Goal: Task Accomplishment & Management: Complete application form

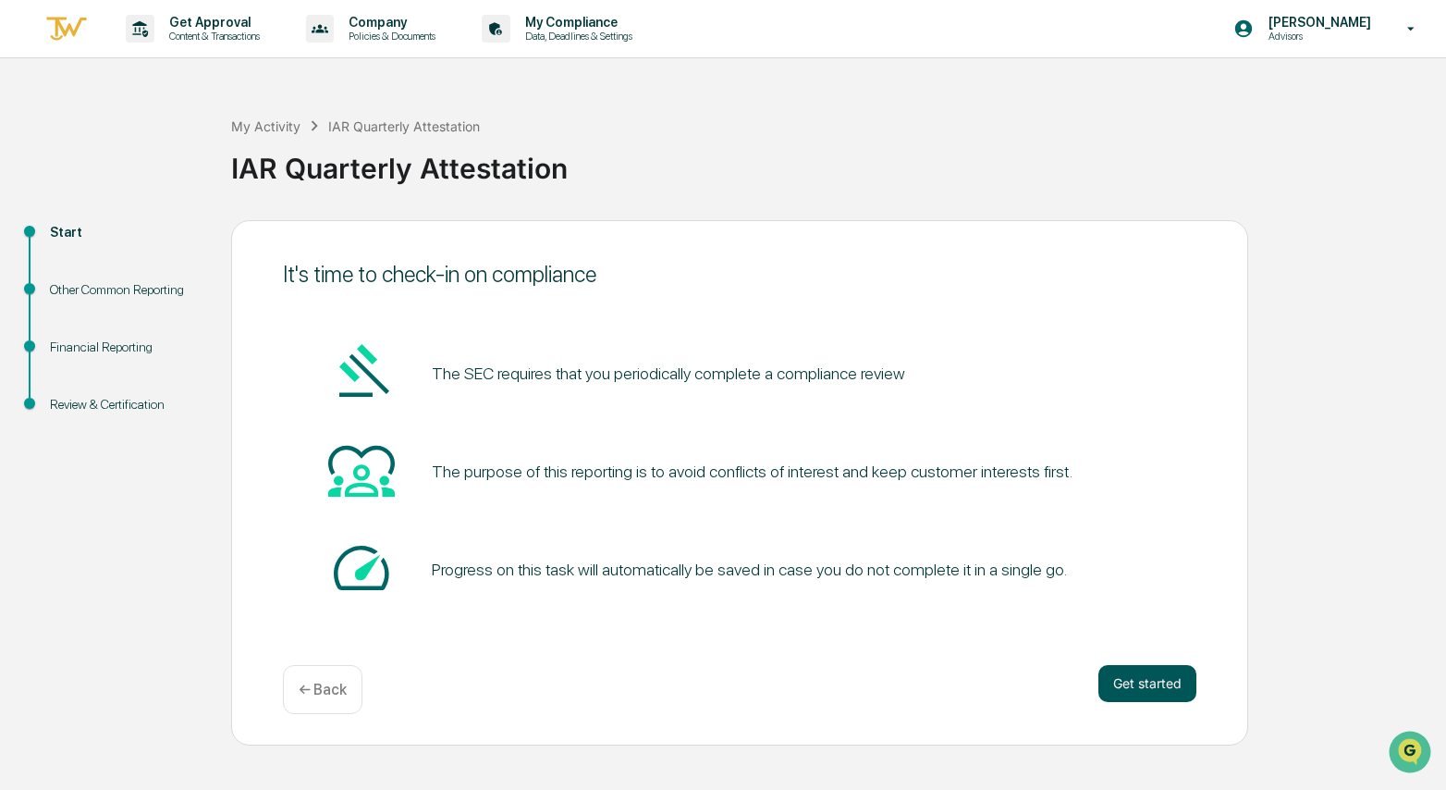
click at [1160, 683] on button "Get started" at bounding box center [1148, 683] width 98 height 37
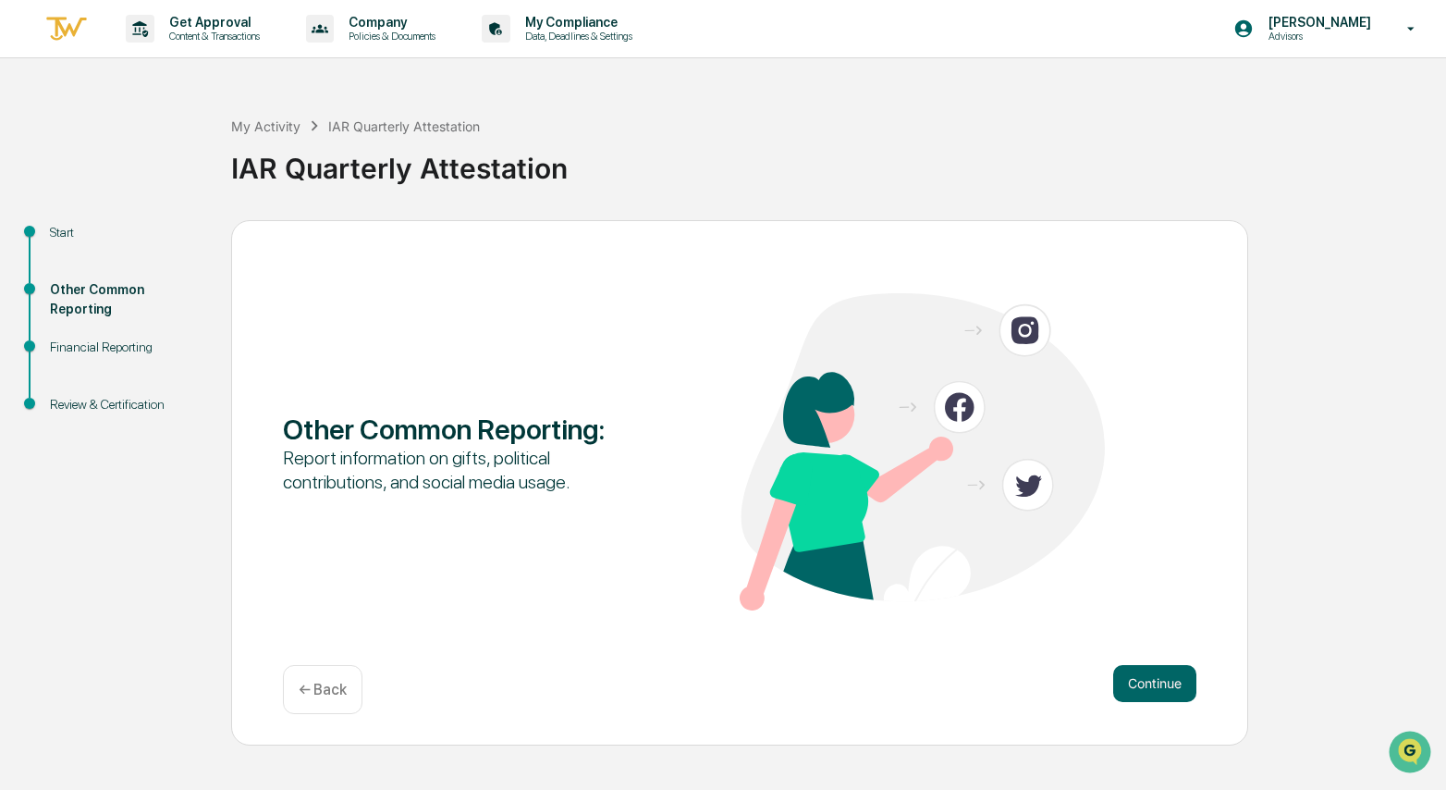
click at [1160, 683] on button "Continue" at bounding box center [1154, 683] width 83 height 37
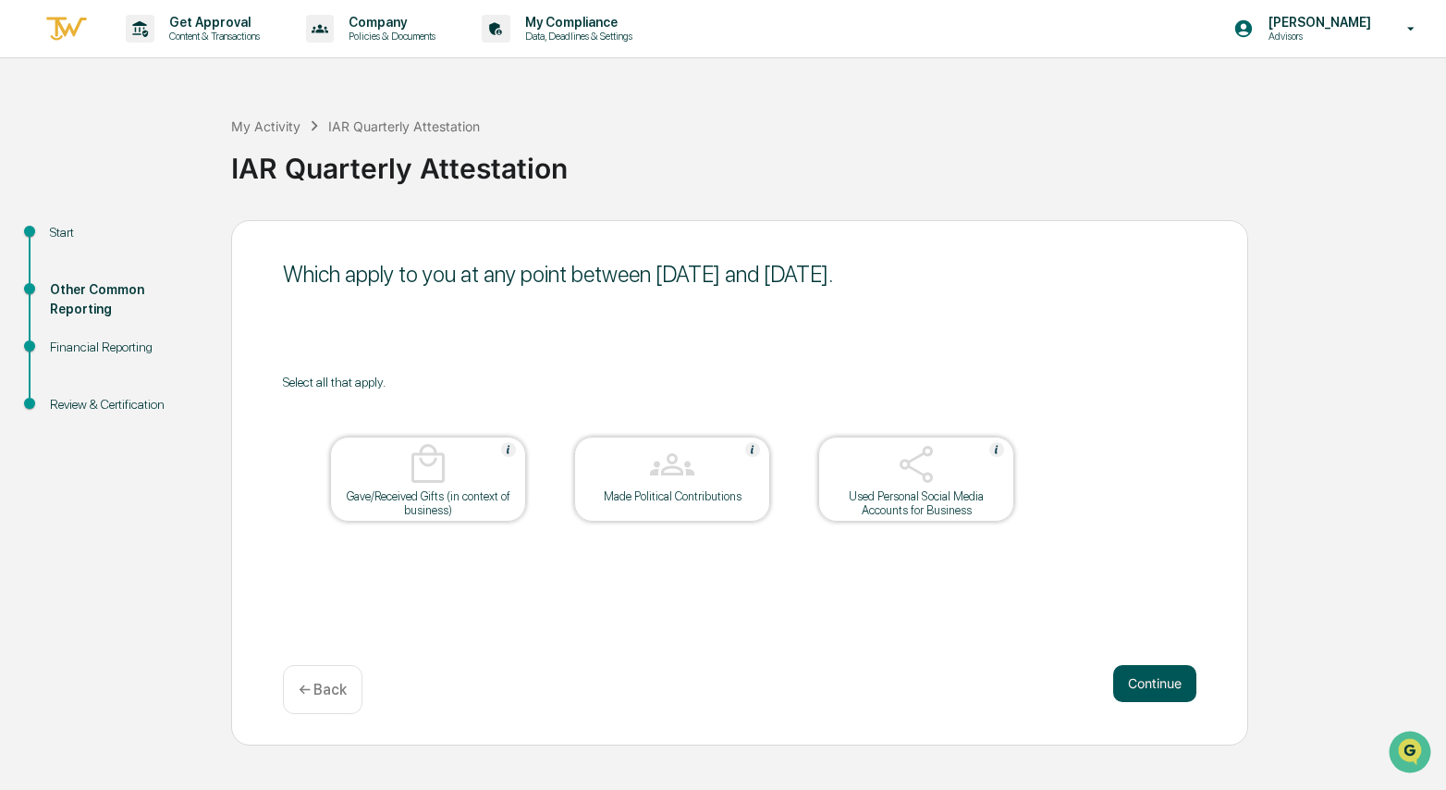
click at [1158, 683] on button "Continue" at bounding box center [1154, 683] width 83 height 37
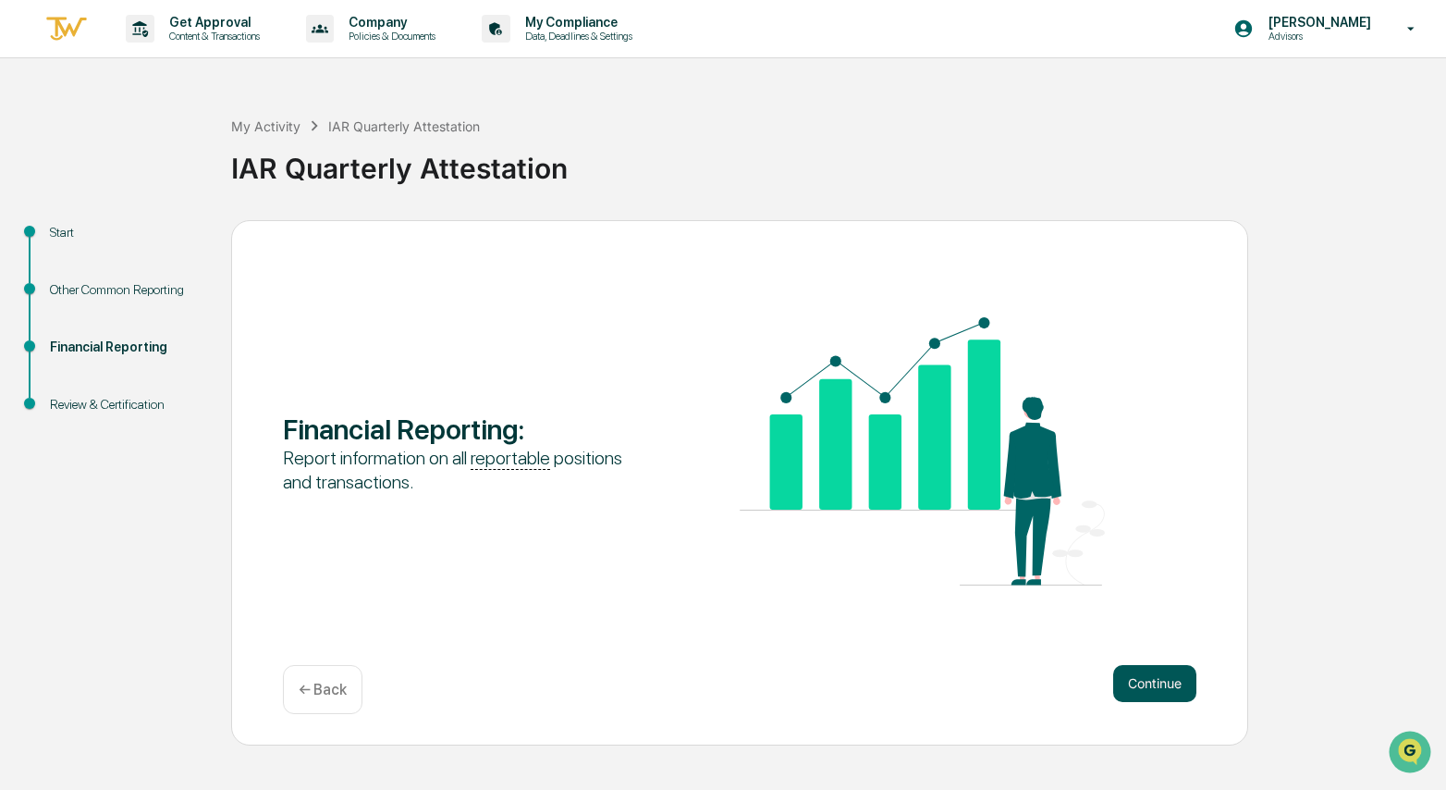
click at [1164, 690] on button "Continue" at bounding box center [1154, 683] width 83 height 37
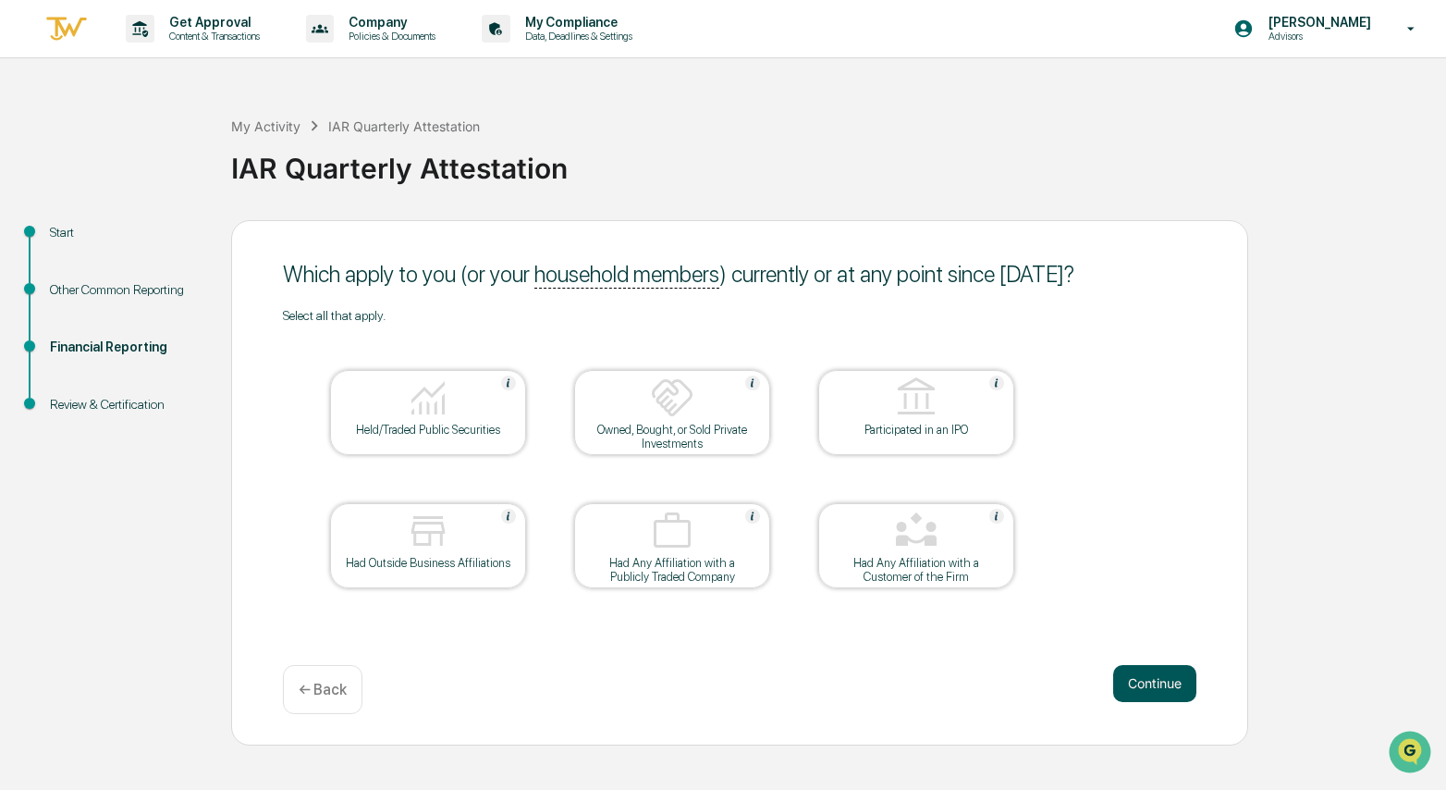
click at [1155, 676] on button "Continue" at bounding box center [1154, 683] width 83 height 37
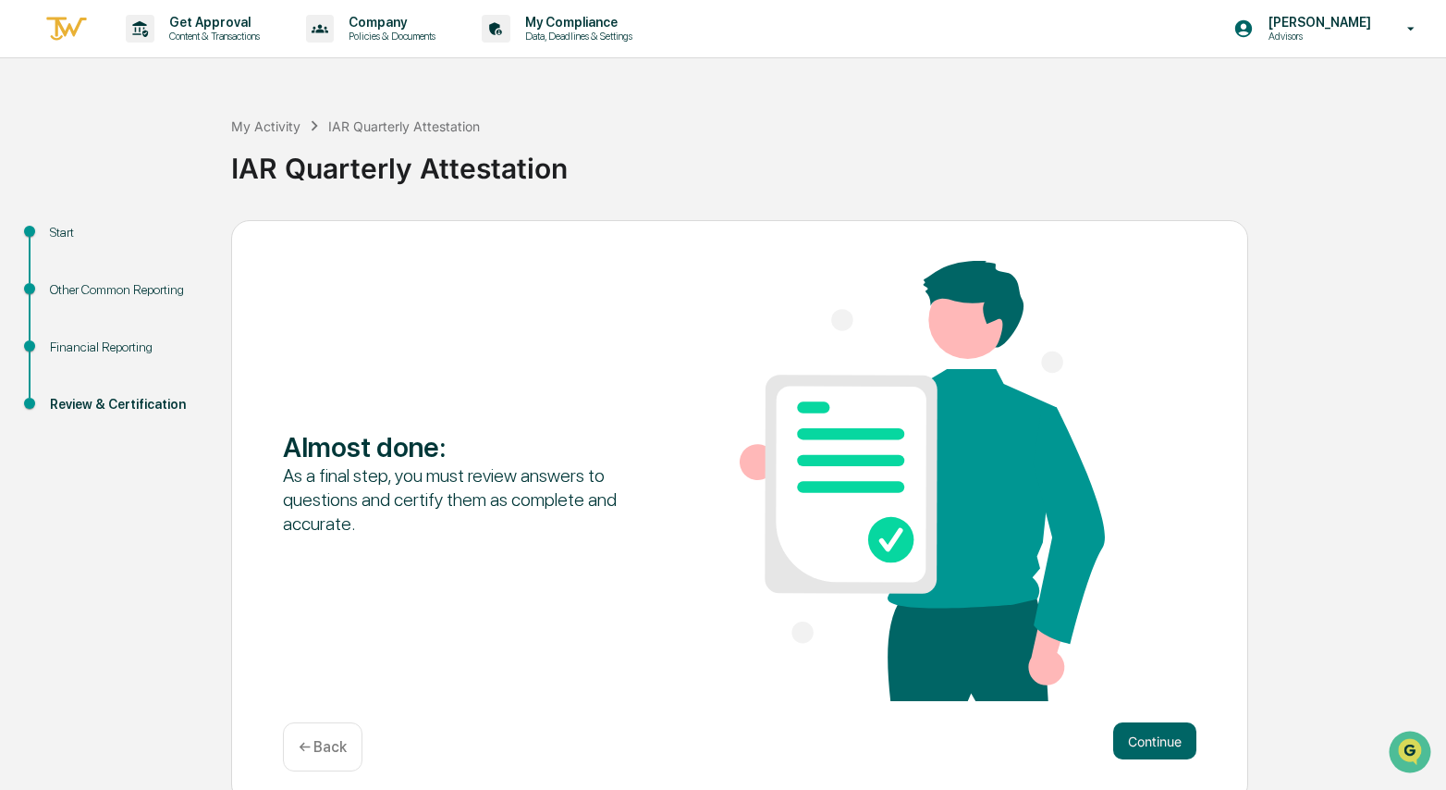
click at [318, 744] on p "← Back" at bounding box center [323, 747] width 48 height 18
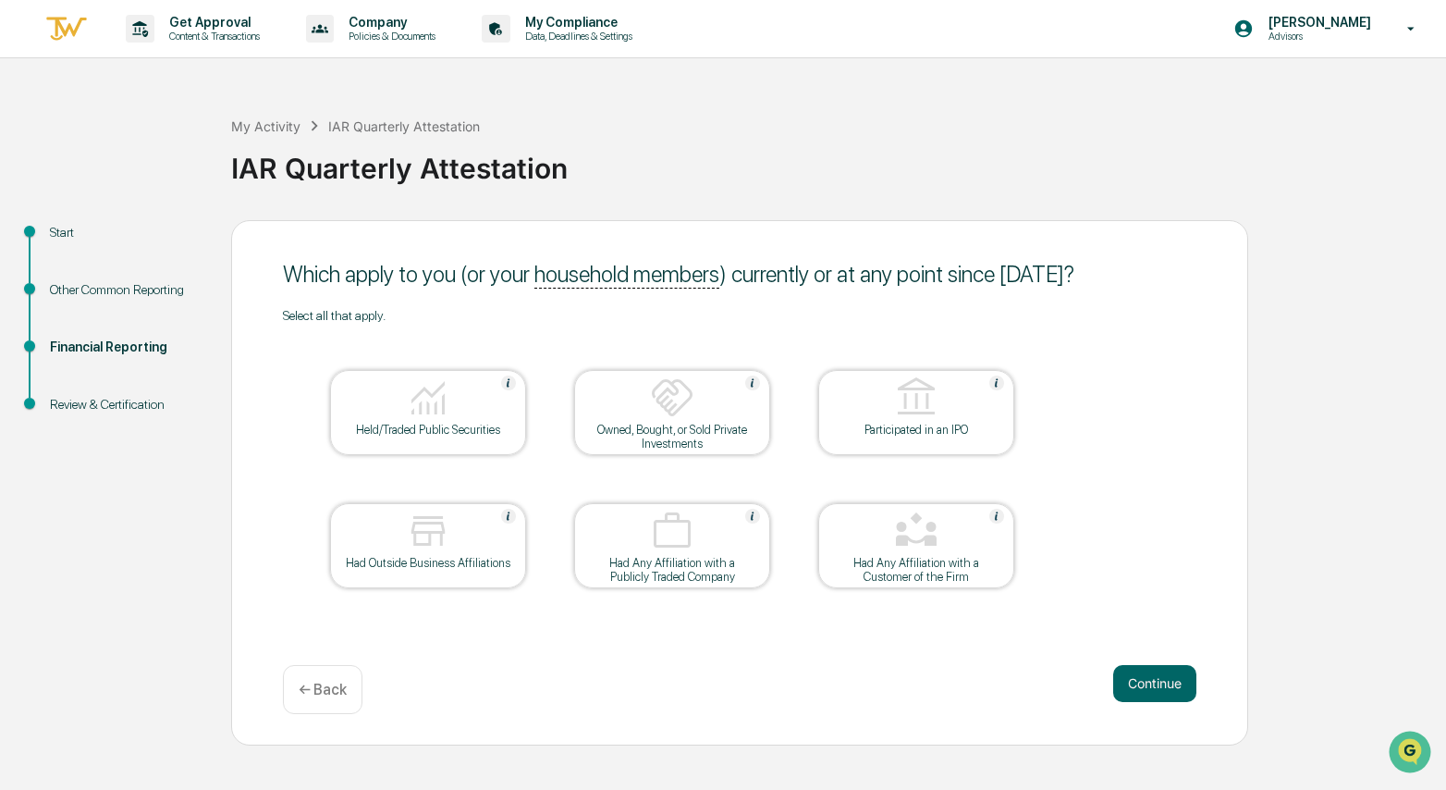
click at [319, 744] on div "Which apply to you (or your household members ) currently or at any point since…" at bounding box center [739, 482] width 1017 height 525
click at [307, 690] on p "← Back" at bounding box center [323, 690] width 48 height 18
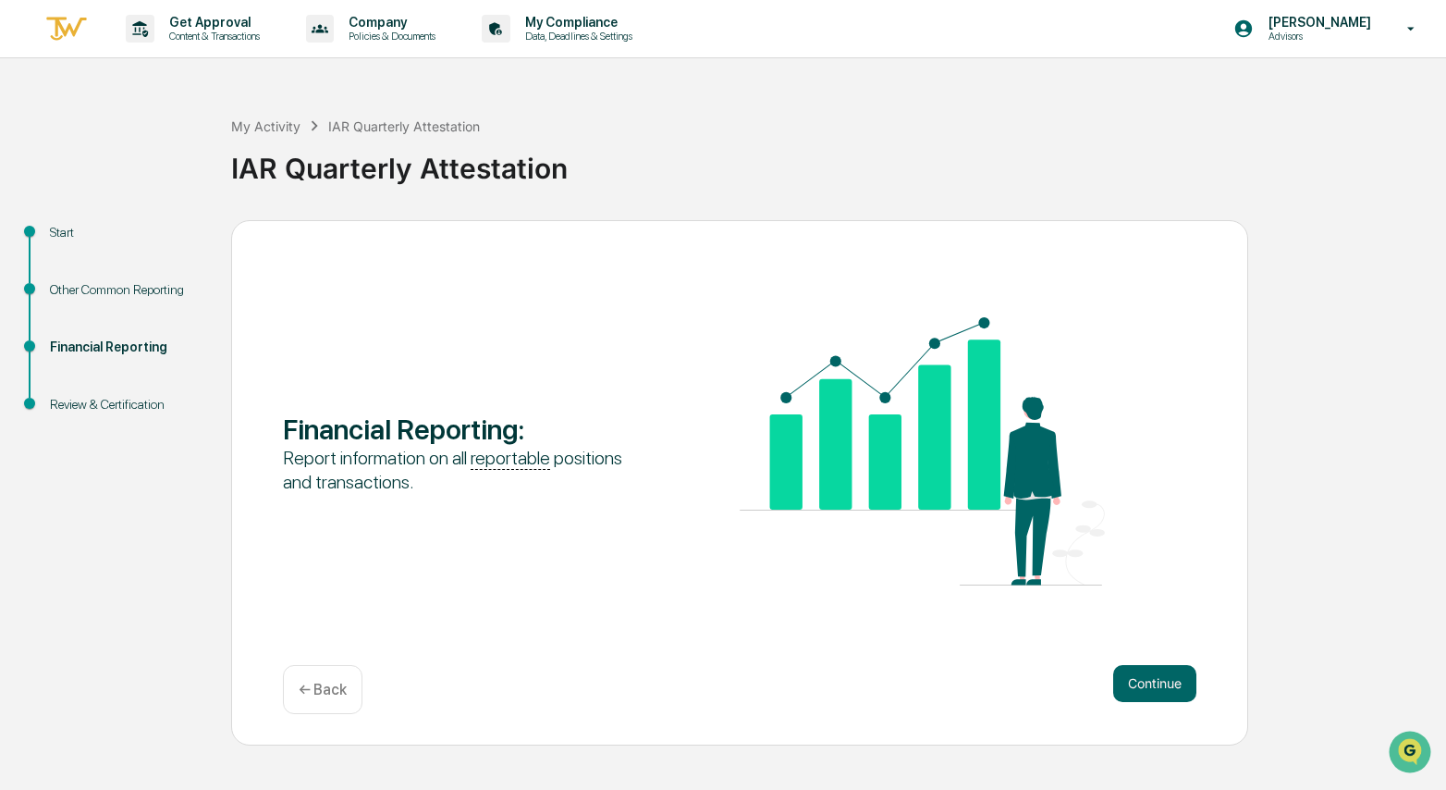
click at [307, 690] on p "← Back" at bounding box center [323, 690] width 48 height 18
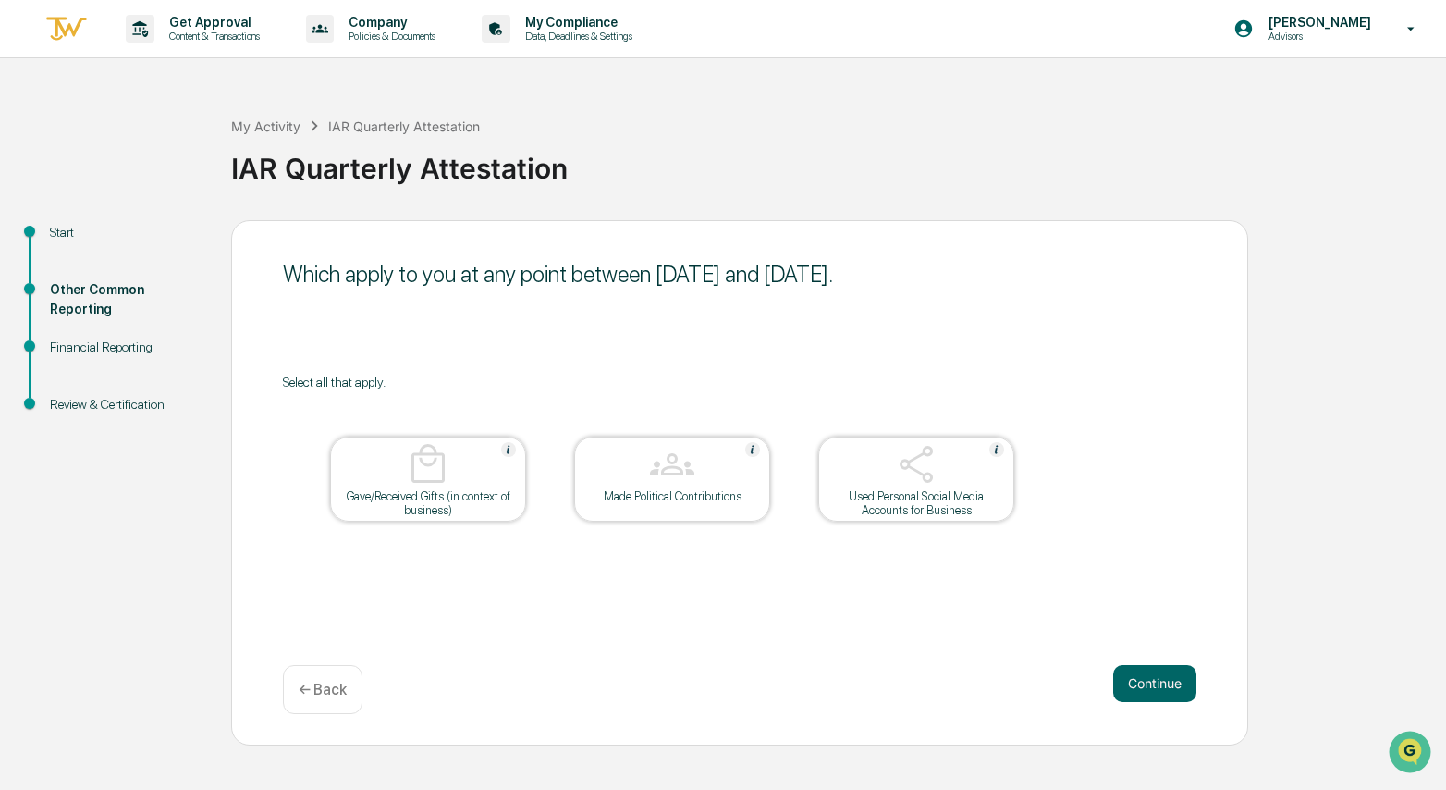
click at [1170, 708] on div "Continue ← Back" at bounding box center [740, 689] width 914 height 49
click at [1168, 691] on button "Continue" at bounding box center [1154, 683] width 83 height 37
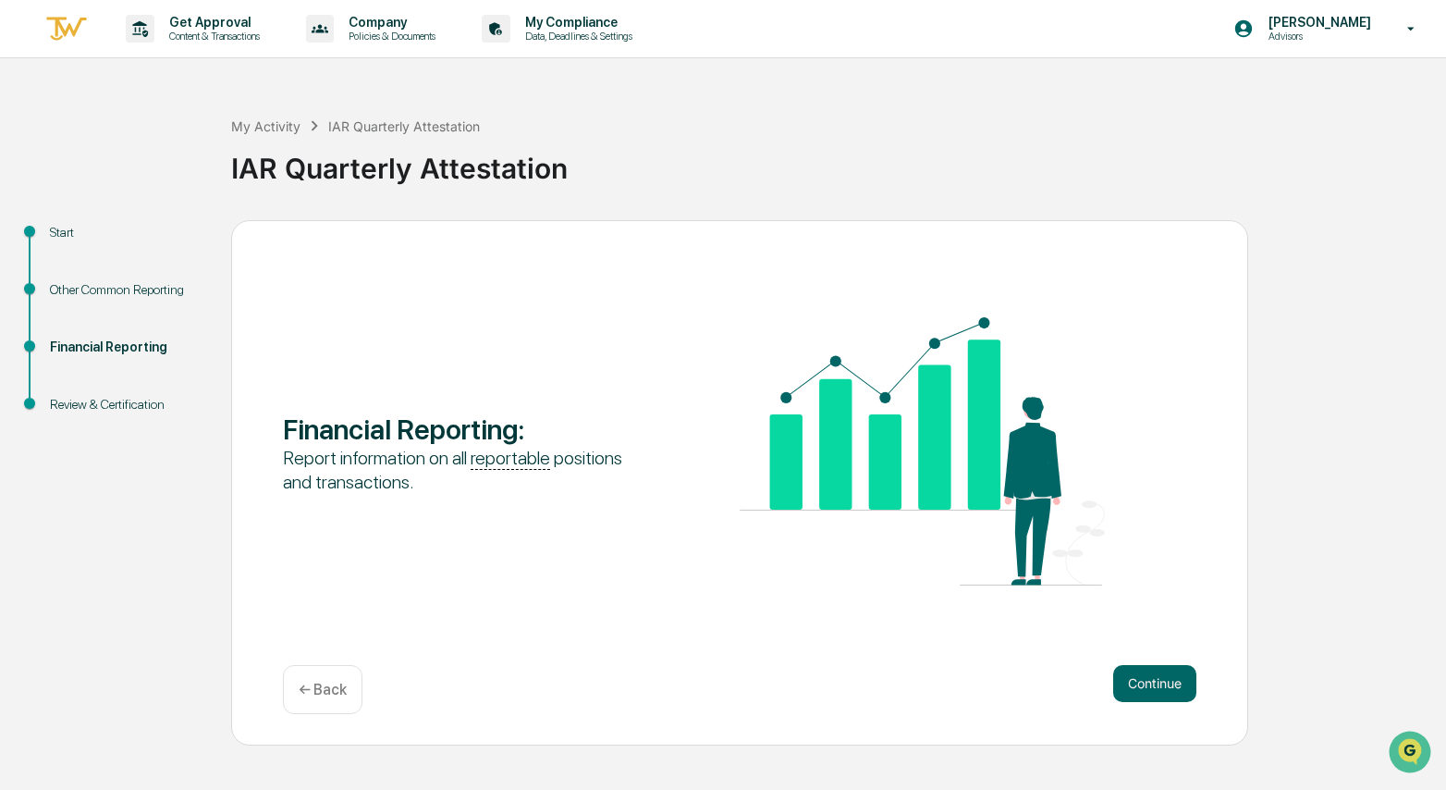
click at [1168, 691] on button "Continue" at bounding box center [1154, 683] width 83 height 37
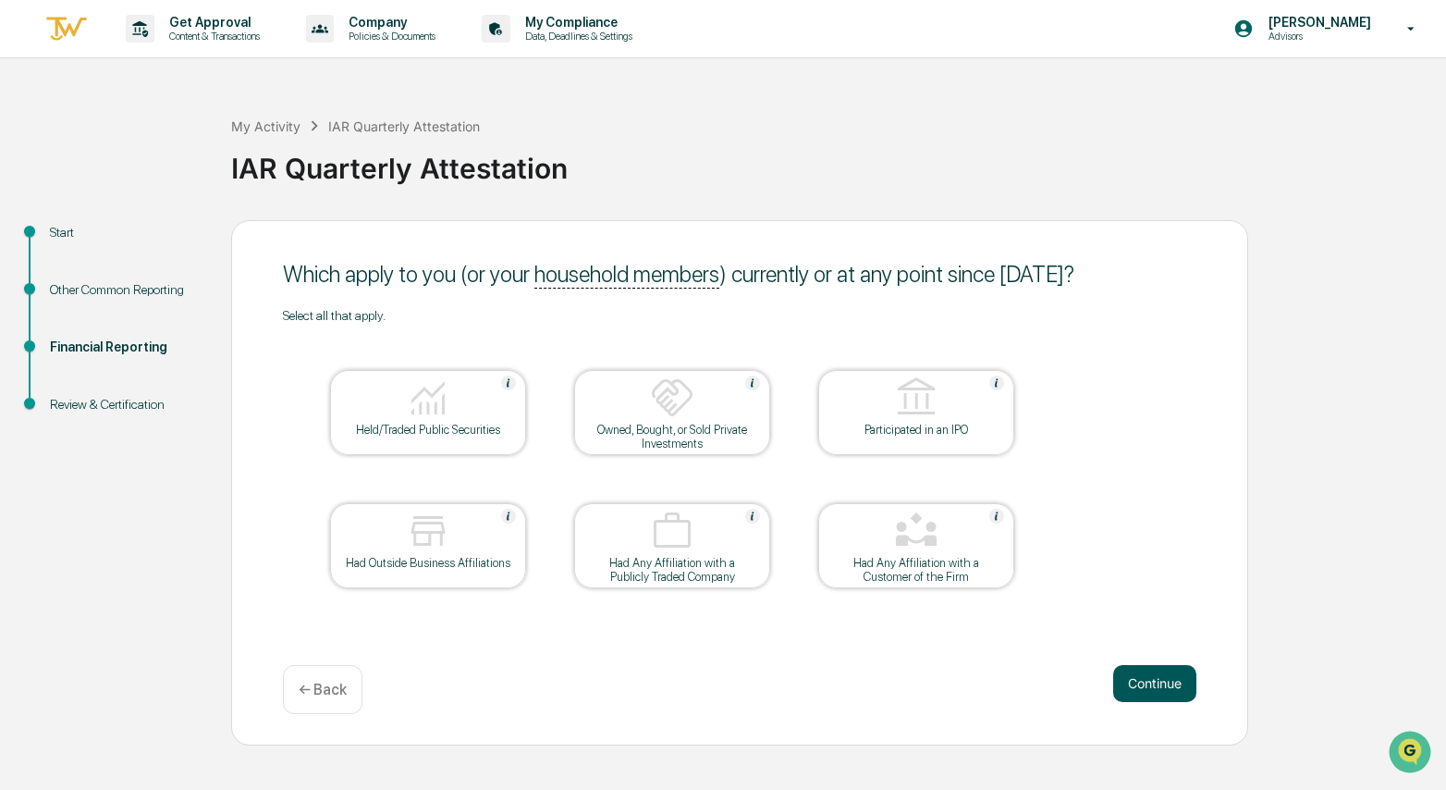
click at [1168, 691] on button "Continue" at bounding box center [1154, 683] width 83 height 37
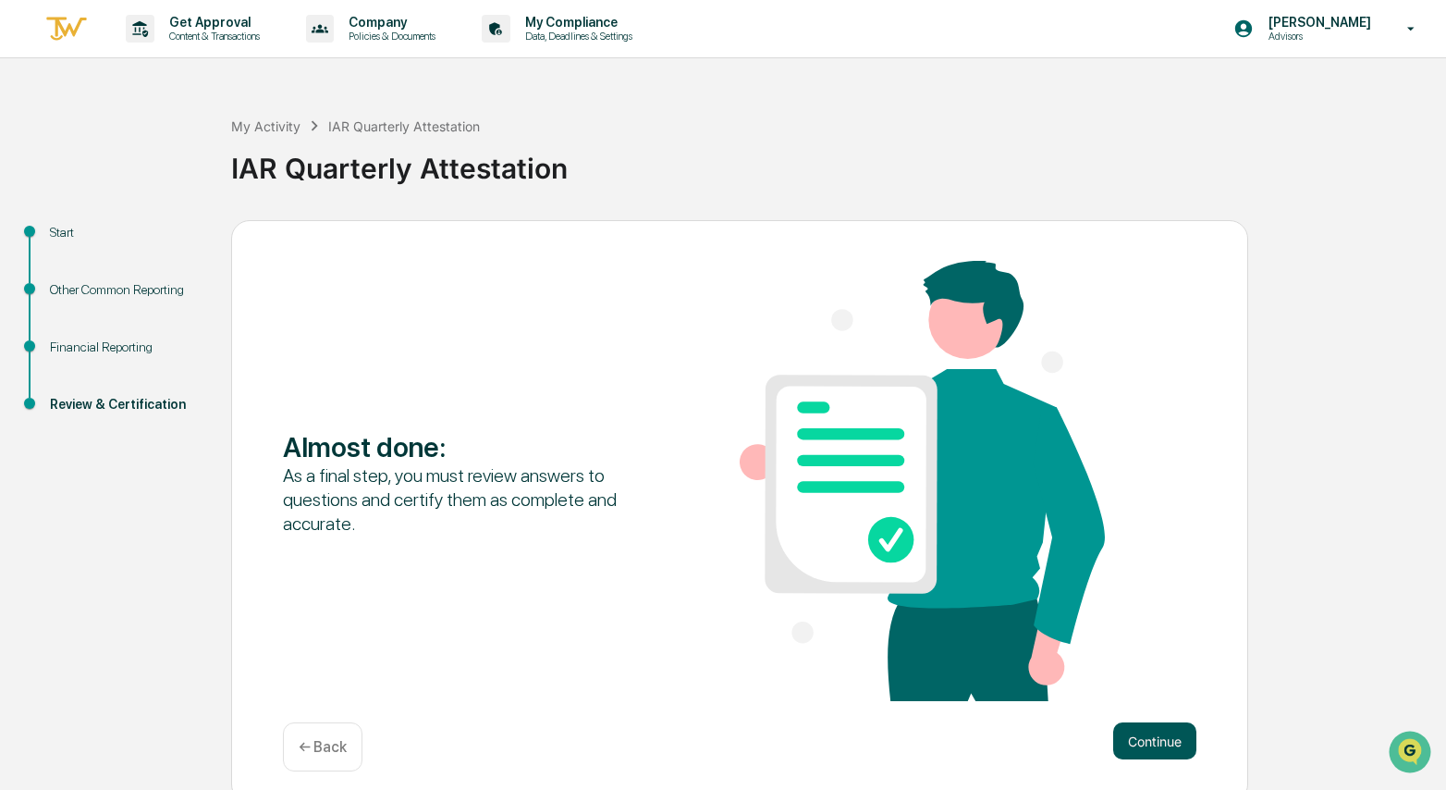
click at [1153, 727] on button "Continue" at bounding box center [1154, 740] width 83 height 37
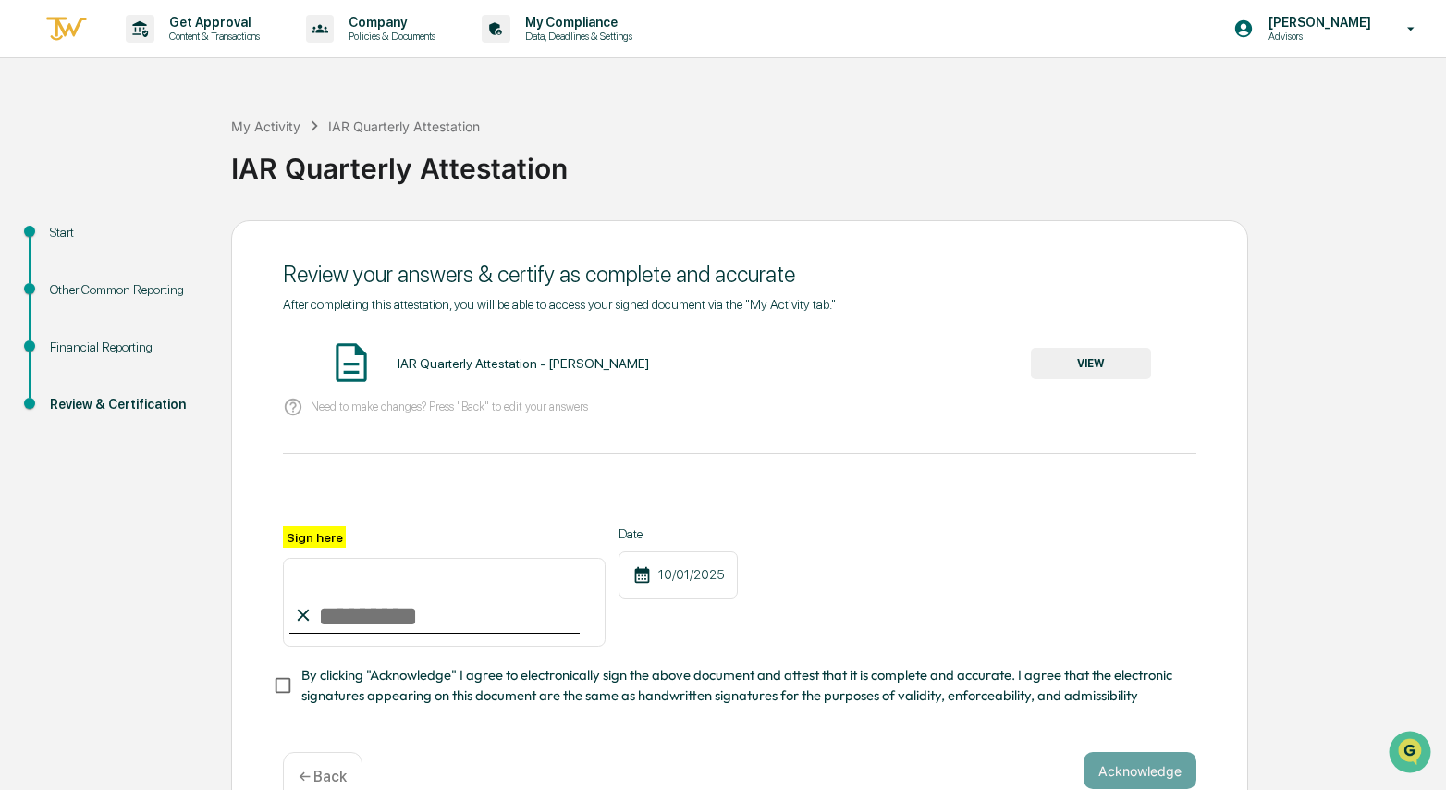
click at [1154, 364] on div "IAR Quarterly Attestation - [PERSON_NAME] VIEW" at bounding box center [740, 363] width 914 height 49
click at [1108, 362] on button "VIEW" at bounding box center [1091, 363] width 120 height 31
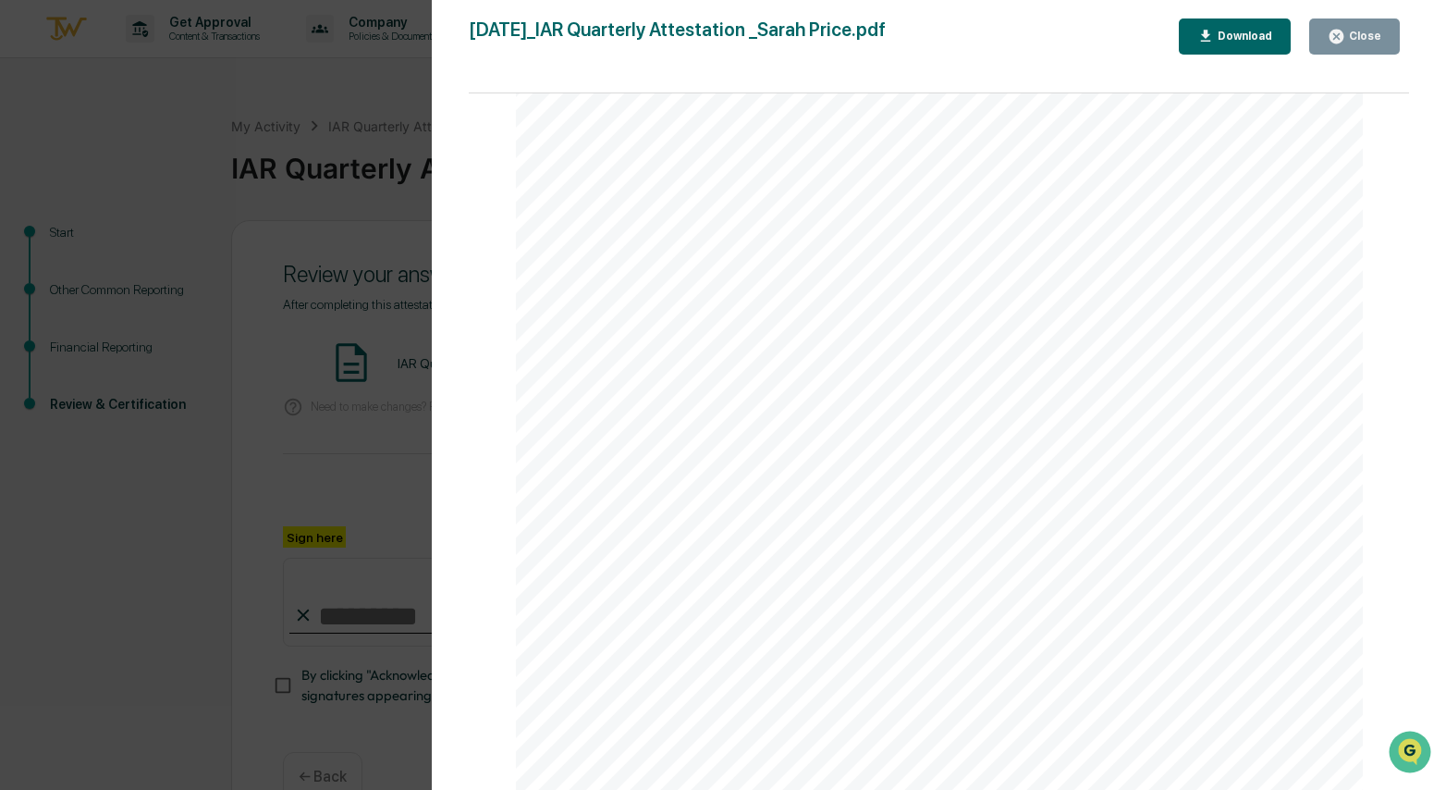
scroll to position [41, 0]
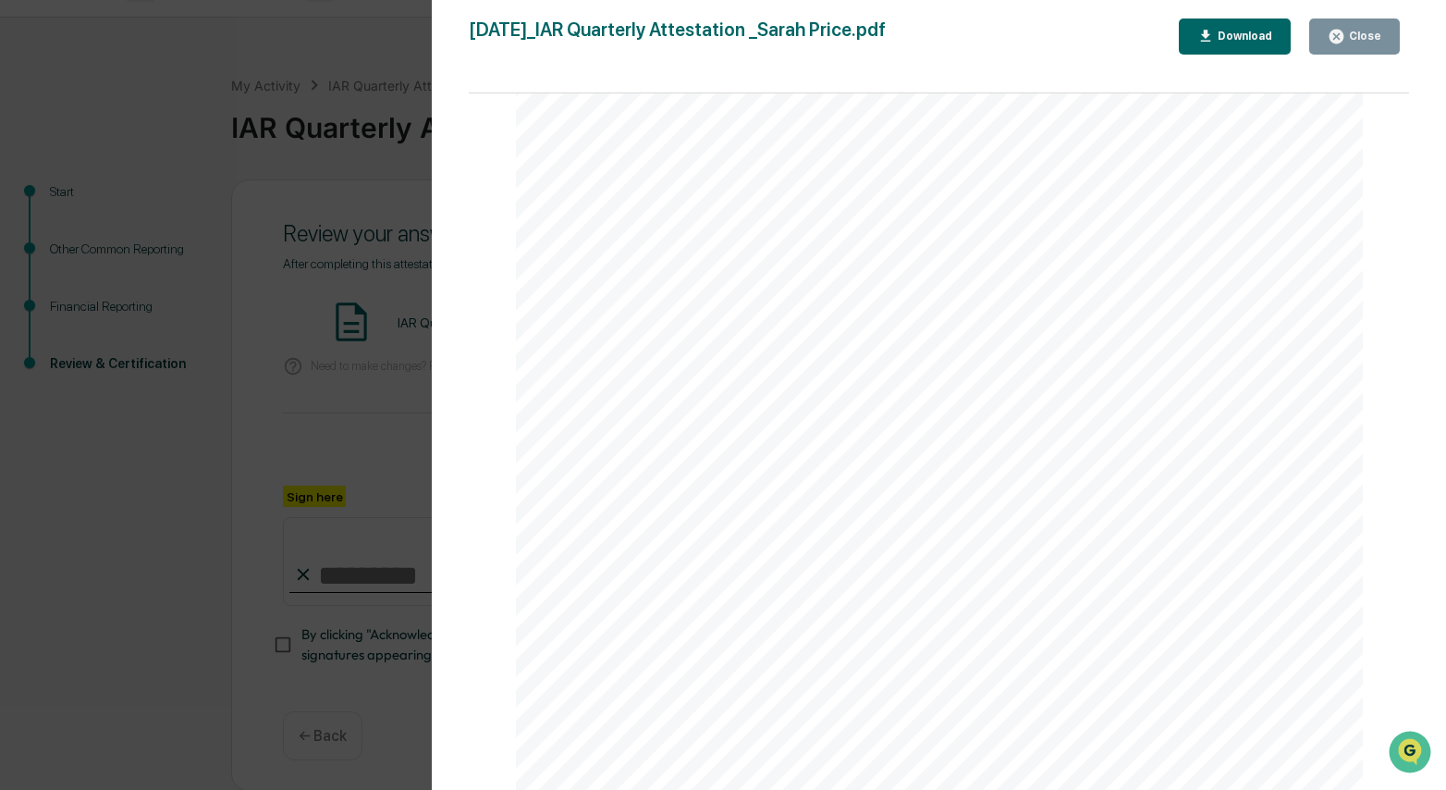
click at [1339, 32] on icon "button" at bounding box center [1337, 37] width 14 height 14
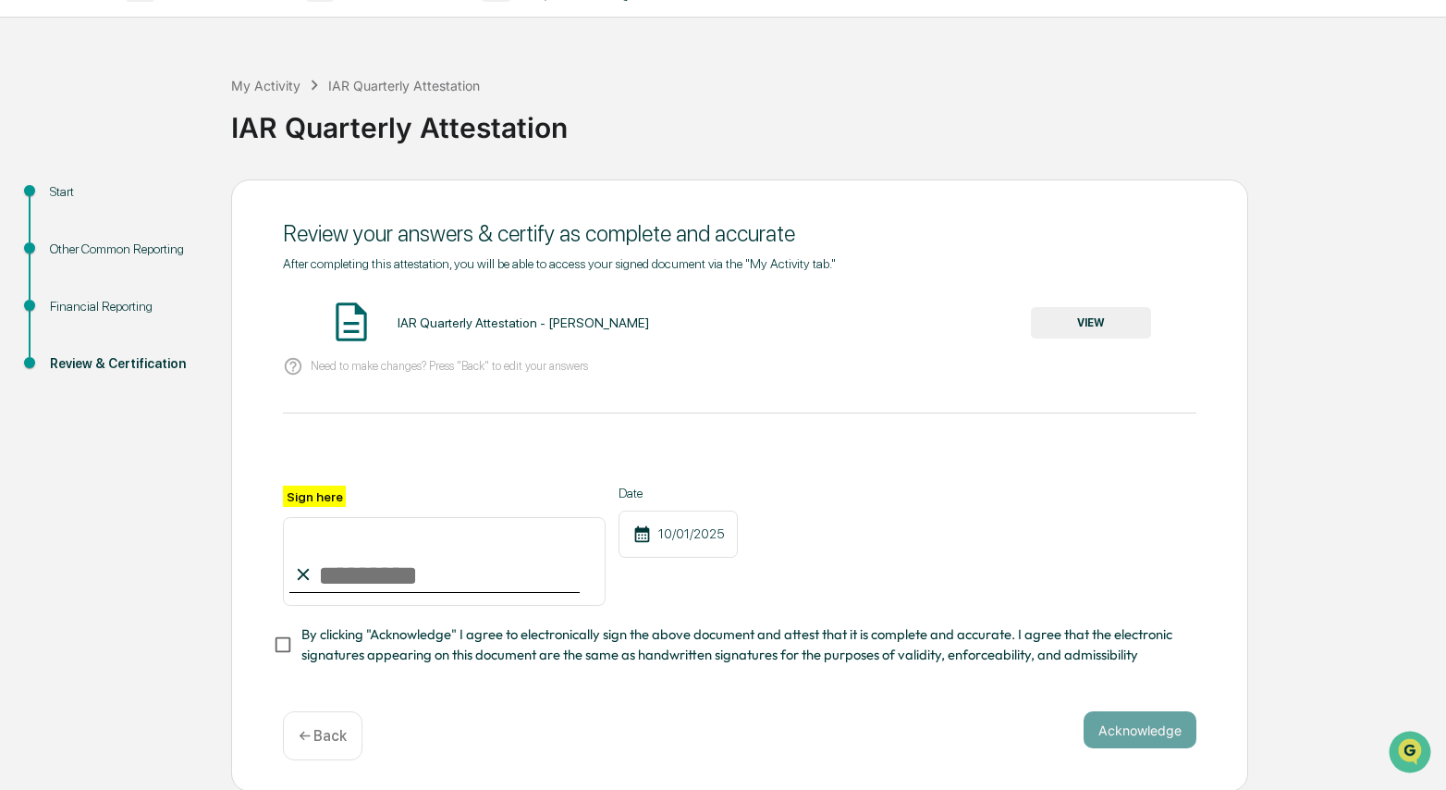
click at [403, 562] on input "Sign here" at bounding box center [444, 561] width 323 height 89
type input "**********"
click at [1151, 736] on button "Acknowledge" at bounding box center [1140, 729] width 113 height 37
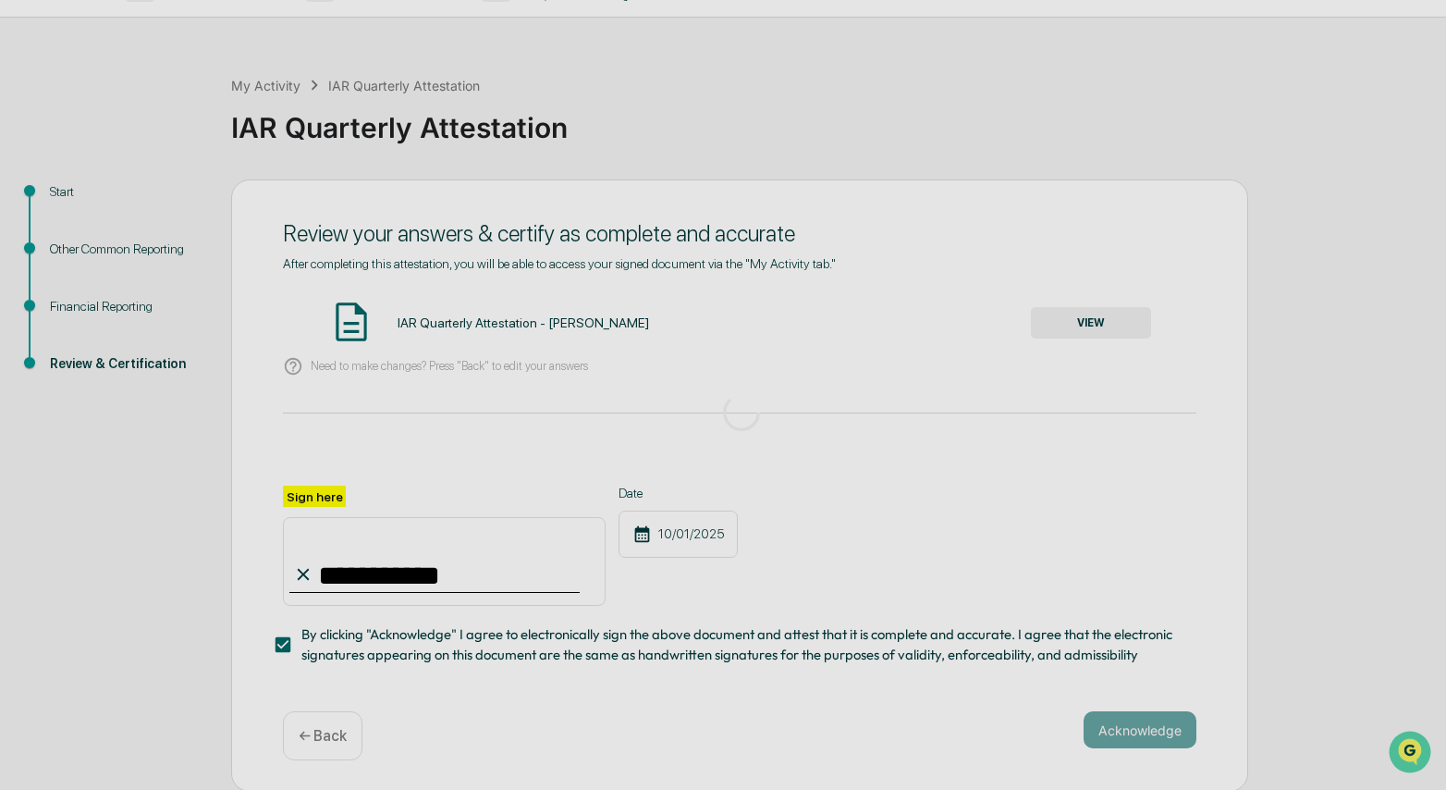
scroll to position [0, 0]
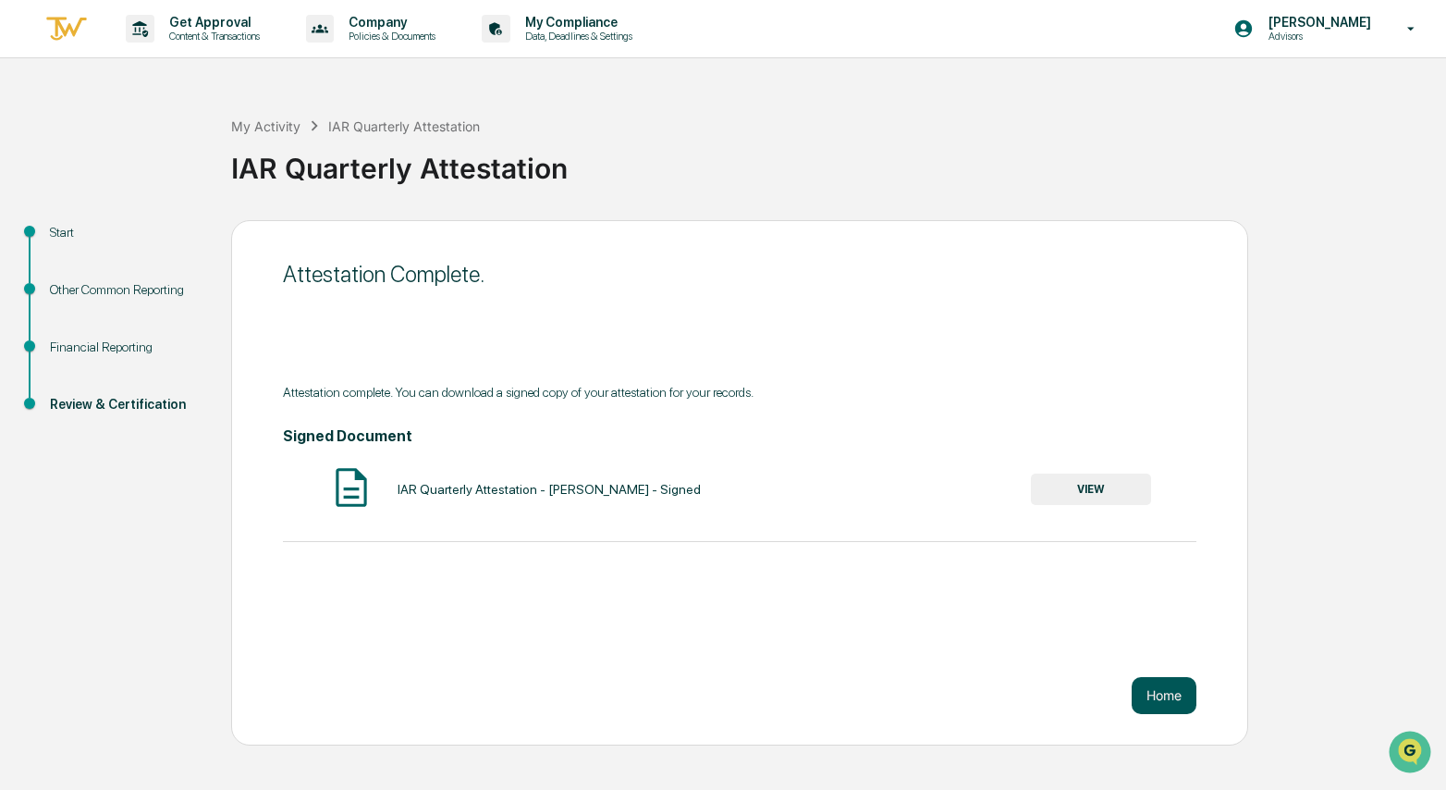
click at [1165, 688] on button "Home" at bounding box center [1164, 695] width 65 height 37
